Goal: Task Accomplishment & Management: Manage account settings

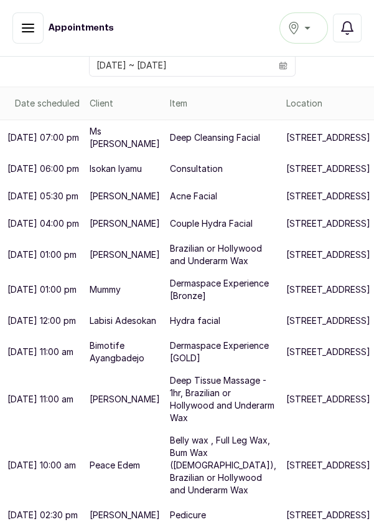
scroll to position [446, 0]
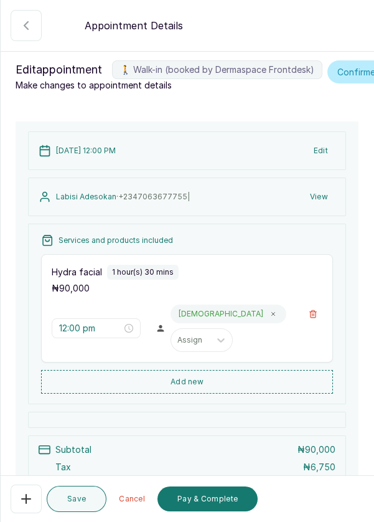
scroll to position [113, 0]
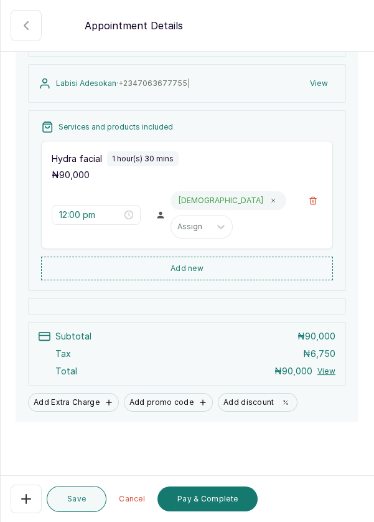
click at [30, 505] on icon "button" at bounding box center [26, 498] width 15 height 15
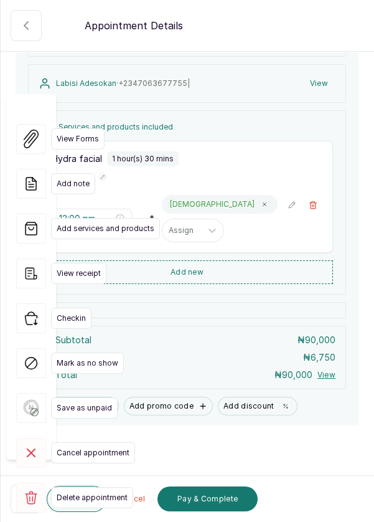
click at [44, 438] on rect at bounding box center [31, 453] width 30 height 30
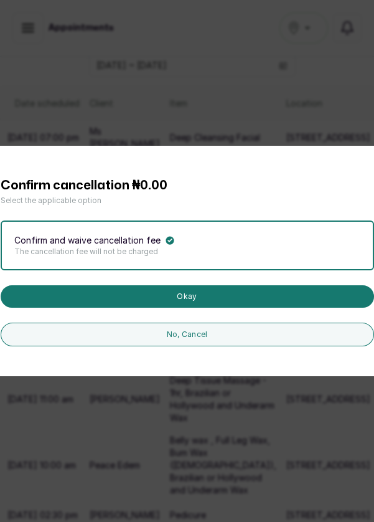
click at [217, 308] on button "Okay" at bounding box center [188, 296] width 374 height 22
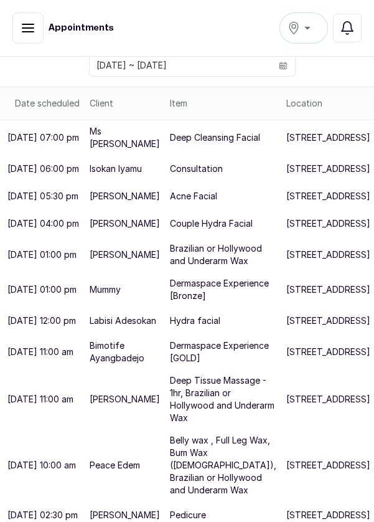
scroll to position [446, 0]
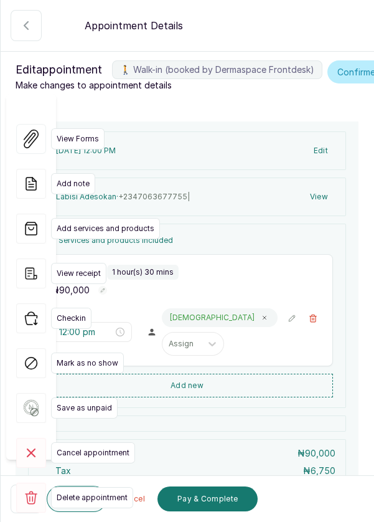
click at [35, 438] on rect at bounding box center [31, 453] width 30 height 30
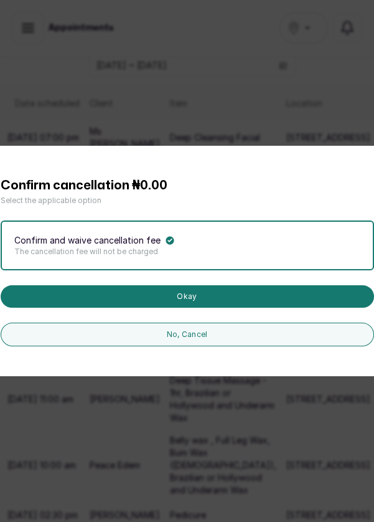
click at [207, 308] on button "Okay" at bounding box center [188, 296] width 374 height 22
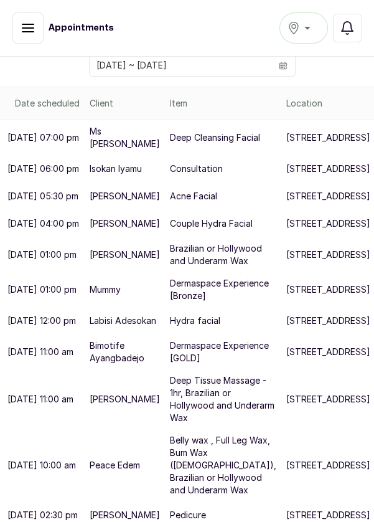
scroll to position [204, 0]
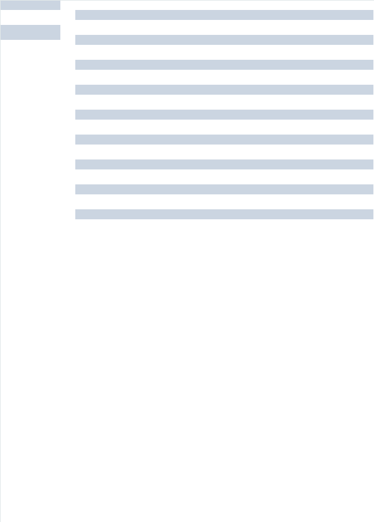
scroll to position [0, 0]
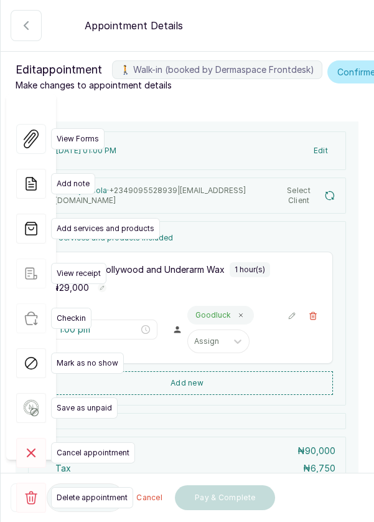
type input "1:00 pm"
click at [26, 496] on div "View Forms Add note Add services and products View receipt Checkin Mark as no s…" at bounding box center [31, 318] width 50 height 448
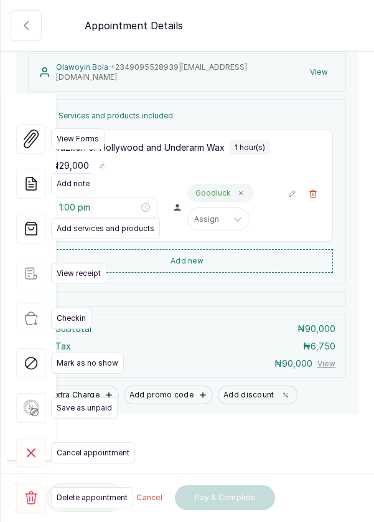
scroll to position [127, 0]
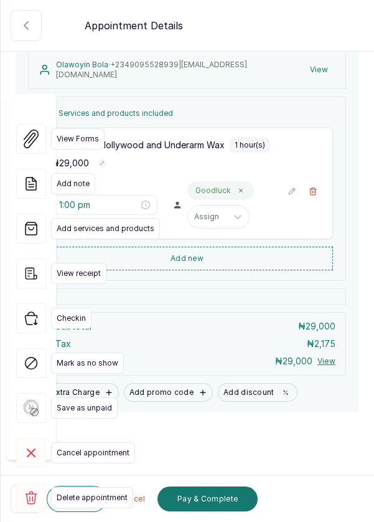
click at [29, 501] on icon "button" at bounding box center [25, 498] width 7 height 7
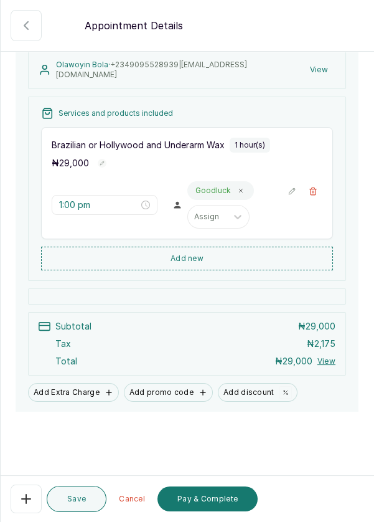
click at [207, 499] on button "Pay & Complete" at bounding box center [208, 498] width 100 height 25
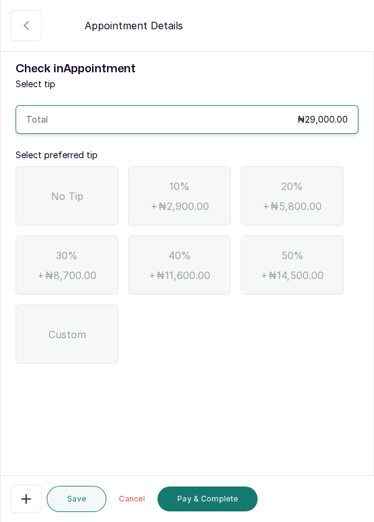
scroll to position [0, 0]
click at [71, 205] on div "No Tip" at bounding box center [67, 195] width 103 height 59
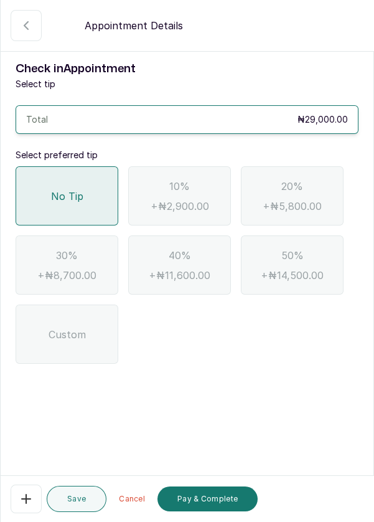
click at [199, 502] on button "Pay & Complete" at bounding box center [208, 498] width 100 height 25
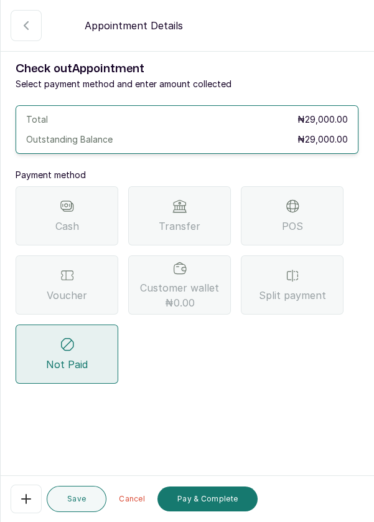
click at [310, 227] on div "POS" at bounding box center [292, 215] width 103 height 59
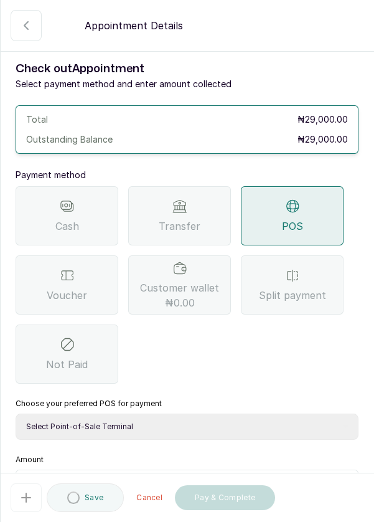
click at [216, 429] on select "Select Point-of-Sale Terminal Pos- Flutterwave Zenith Bank POS - Paga Paga POS …" at bounding box center [187, 427] width 343 height 26
select select "ea021b39-a6bc-4e4d-b5d1-02cb72451b32"
click at [16, 414] on select "Select Point-of-Sale Terminal Pos- Flutterwave Zenith Bank POS - Paga Paga POS …" at bounding box center [187, 427] width 343 height 26
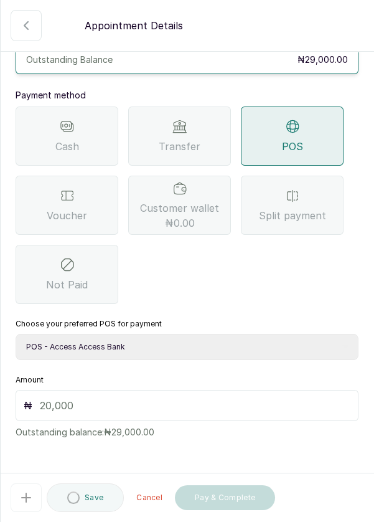
scroll to position [82, 0]
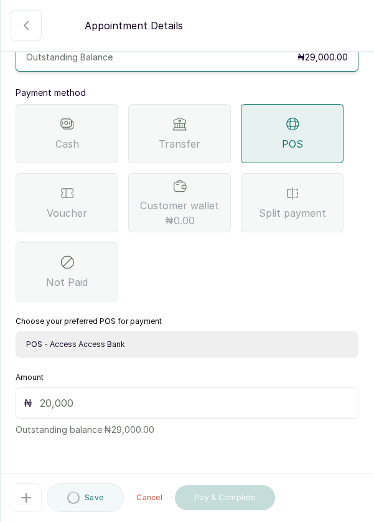
click at [184, 409] on input "text" at bounding box center [195, 403] width 311 height 15
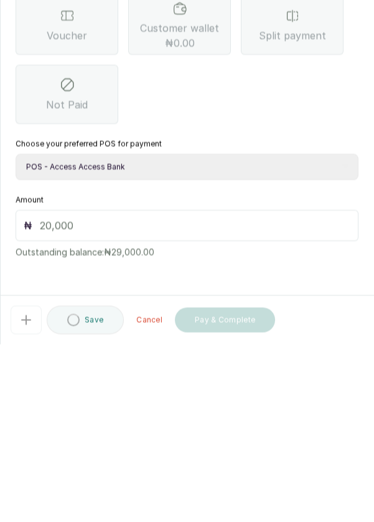
scroll to position [51, 0]
type input "2"
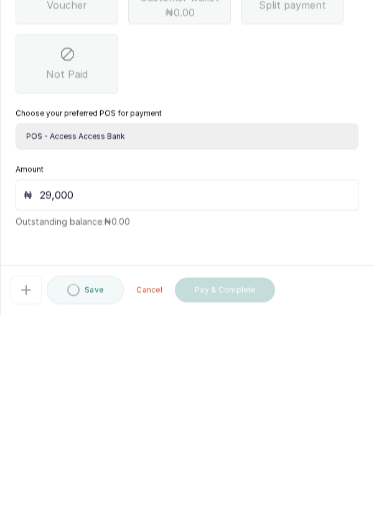
scroll to position [60, 0]
type input "29,000"
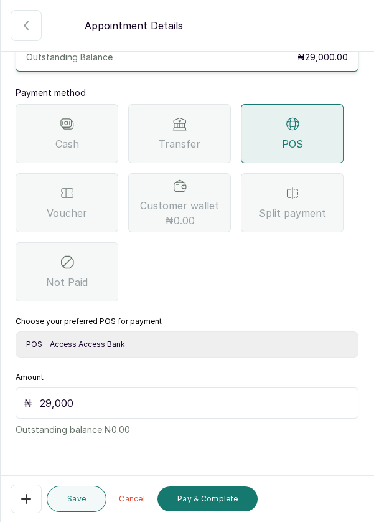
click at [191, 502] on button "Pay & Complete" at bounding box center [208, 498] width 100 height 25
click at [208, 504] on button "Pay & Complete" at bounding box center [208, 498] width 100 height 25
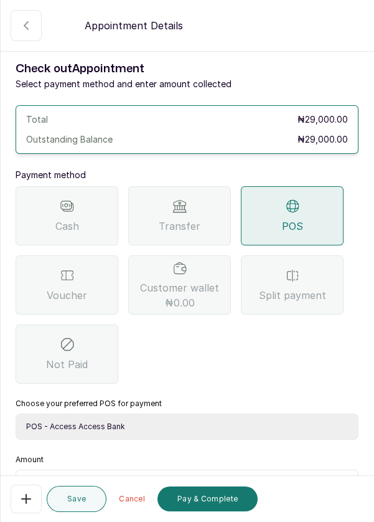
scroll to position [82, 0]
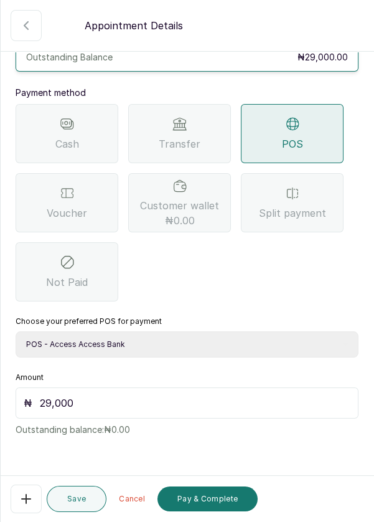
click at [214, 500] on button "Pay & Complete" at bounding box center [208, 498] width 100 height 25
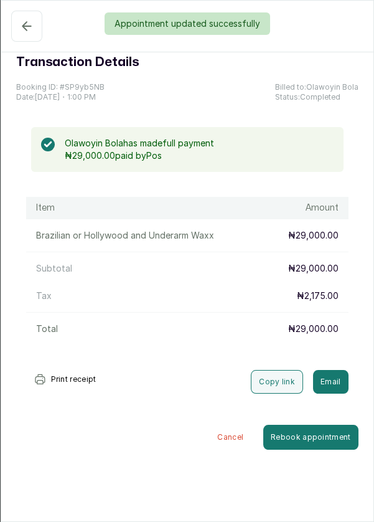
click at [19, 26] on div "Appointment updated successfully" at bounding box center [187, 23] width 374 height 22
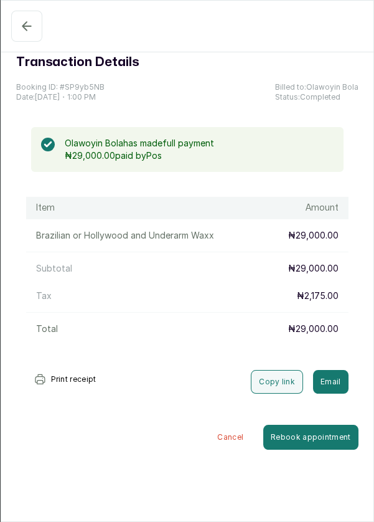
click at [19, 26] on icon "button" at bounding box center [26, 26] width 15 height 15
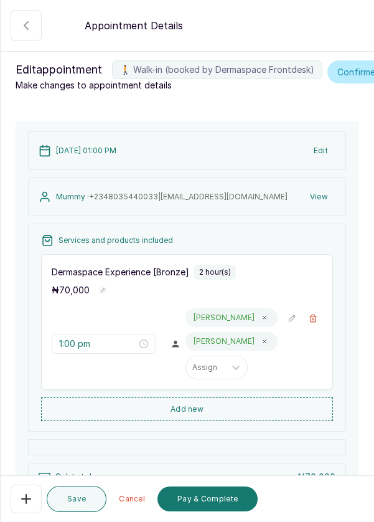
click at [189, 508] on button "Pay & Complete" at bounding box center [208, 498] width 100 height 25
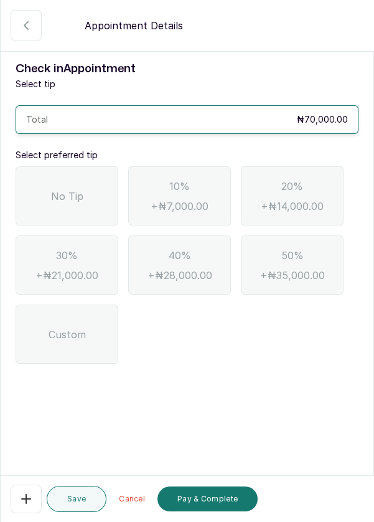
click at [37, 187] on div "No Tip" at bounding box center [67, 195] width 103 height 59
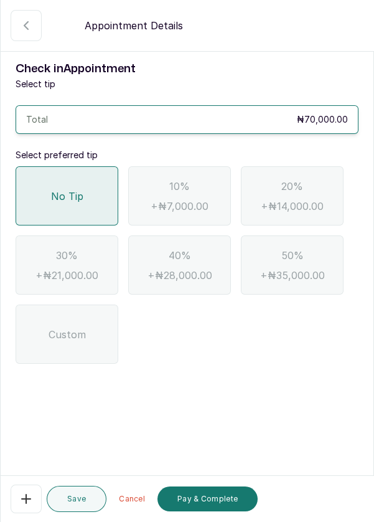
click at [202, 502] on button "Pay & Complete" at bounding box center [208, 498] width 100 height 25
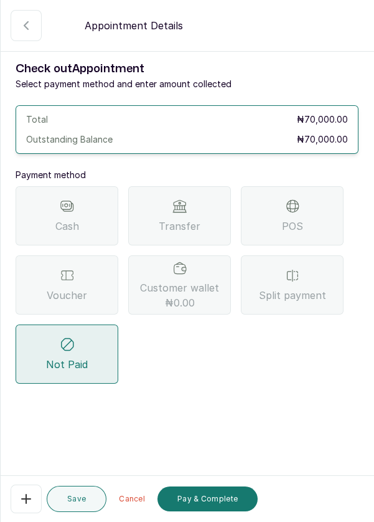
click at [50, 292] on span "Voucher" at bounding box center [67, 295] width 40 height 15
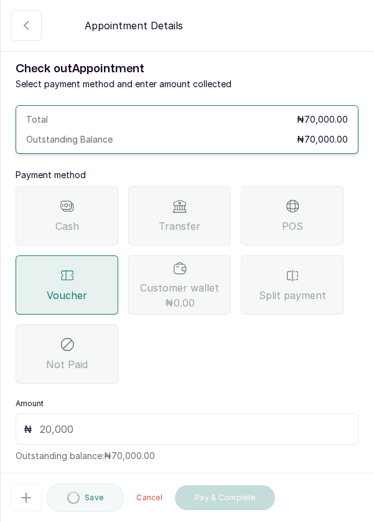
click at [55, 429] on input "text" at bounding box center [195, 429] width 311 height 15
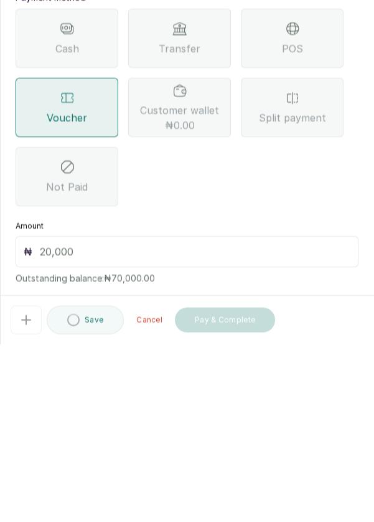
scroll to position [60, 0]
type input "70"
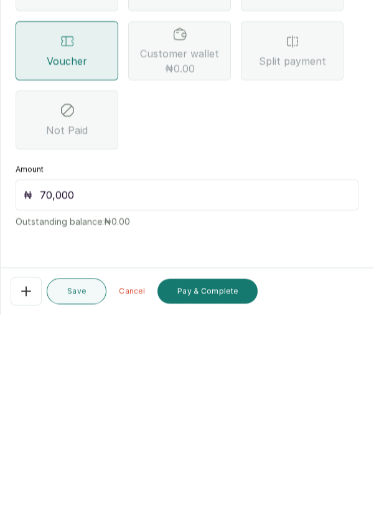
type input "70,000"
click at [211, 508] on button "Pay & Complete" at bounding box center [208, 498] width 100 height 25
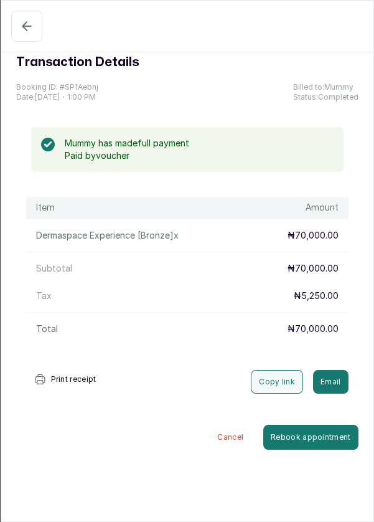
click at [29, 34] on button "Confirmed" at bounding box center [26, 26] width 31 height 31
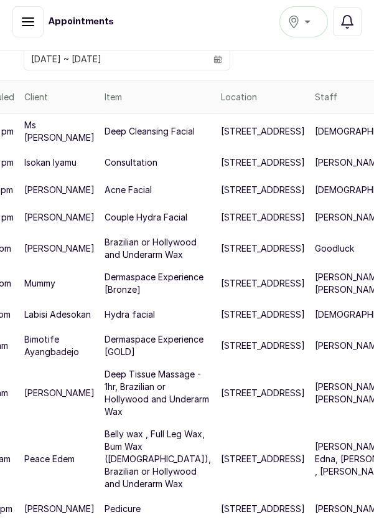
scroll to position [446, 0]
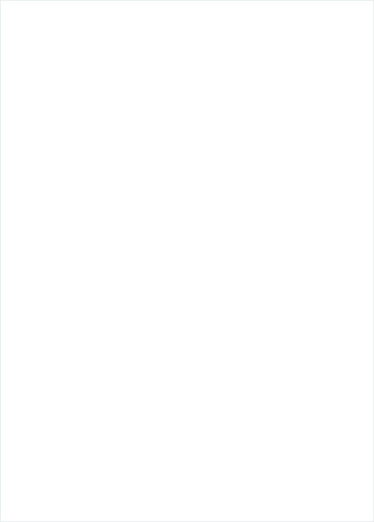
scroll to position [0, 0]
